Goal: Transaction & Acquisition: Purchase product/service

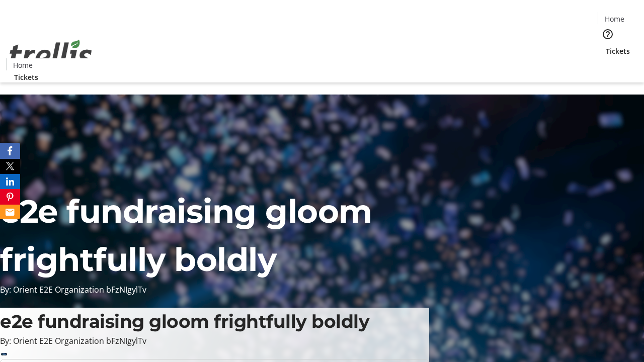
click at [606, 46] on span "Tickets" at bounding box center [618, 51] width 24 height 11
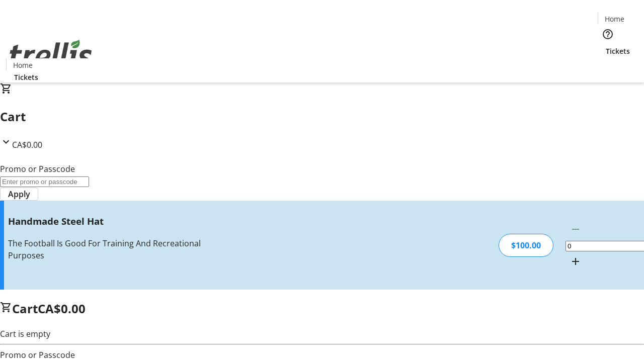
click at [570, 256] on mat-icon "Increment by one" at bounding box center [576, 262] width 12 height 12
type input "1"
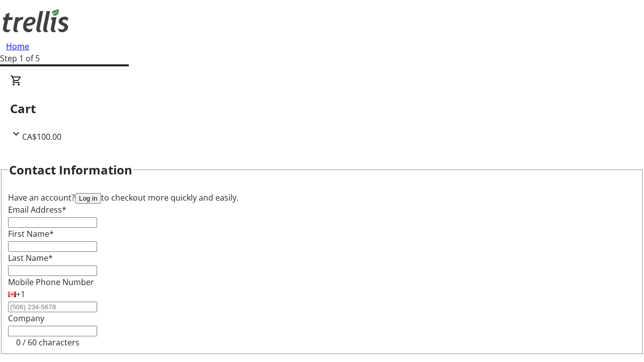
type input "FREE"
type input "[PERSON_NAME][EMAIL_ADDRESS][DOMAIN_NAME]"
type input "[PERSON_NAME]"
type input "Beer"
